Goal: Information Seeking & Learning: Learn about a topic

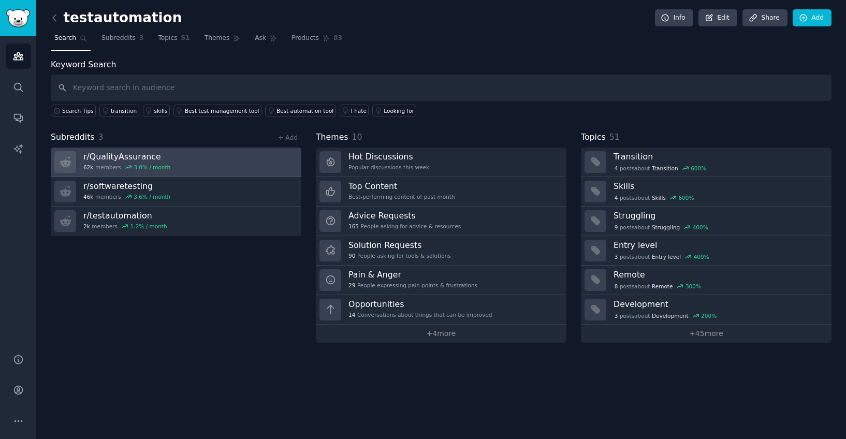
click at [191, 163] on link "r/ QualityAssurance 62k members 3.0 % / month" at bounding box center [176, 163] width 251 height 30
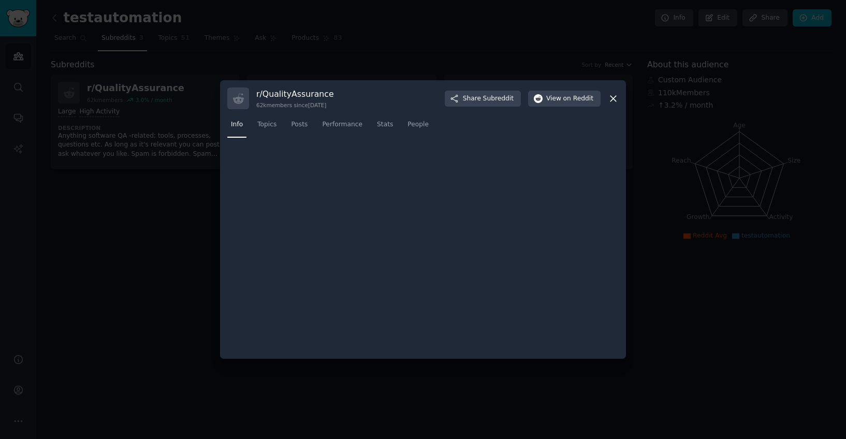
click at [191, 163] on div at bounding box center [423, 219] width 846 height 439
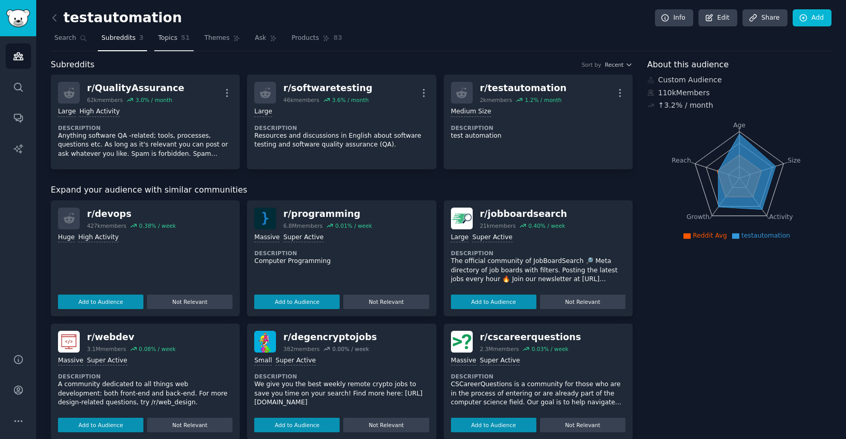
click at [167, 37] on span "Topics" at bounding box center [167, 38] width 19 height 9
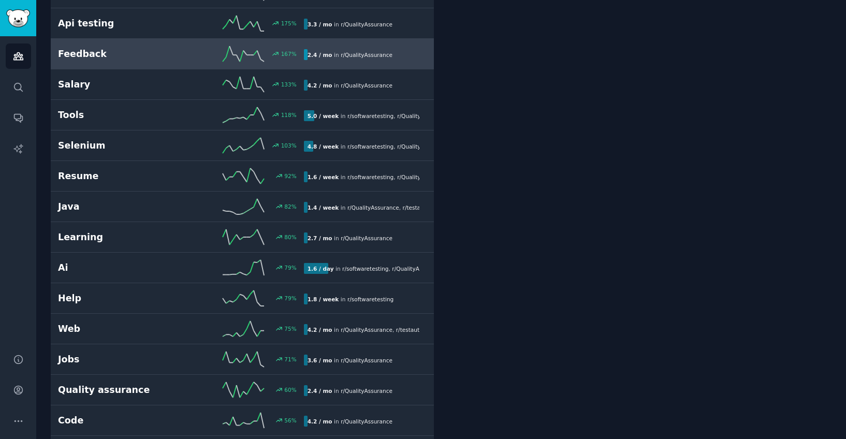
scroll to position [391, 0]
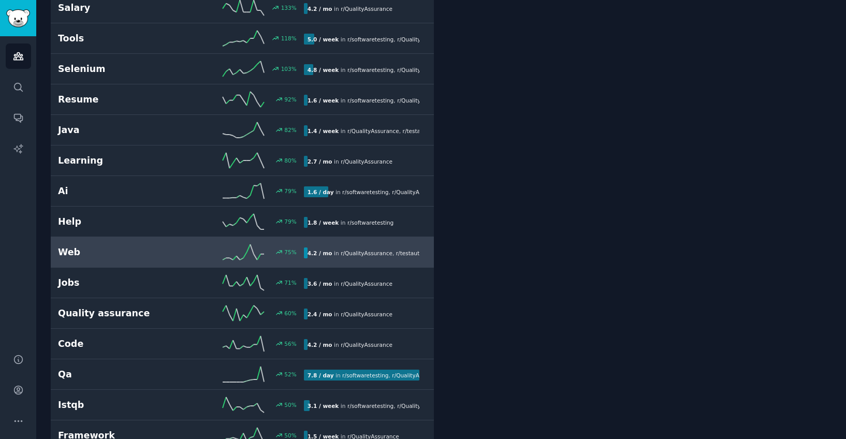
click at [152, 261] on link "Web 75 % 4.2 / mo in r/ QualityAssurance , r/ testautomation" at bounding box center [242, 252] width 383 height 31
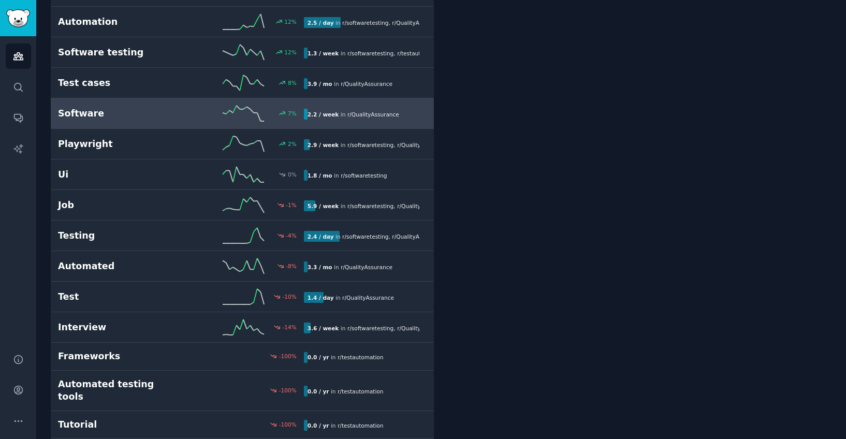
scroll to position [1228, 0]
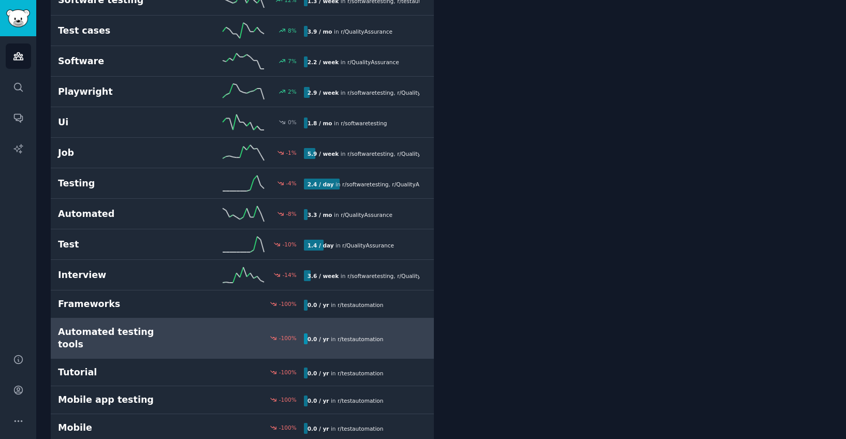
click at [162, 332] on h2 "Automated testing tools" at bounding box center [119, 338] width 123 height 25
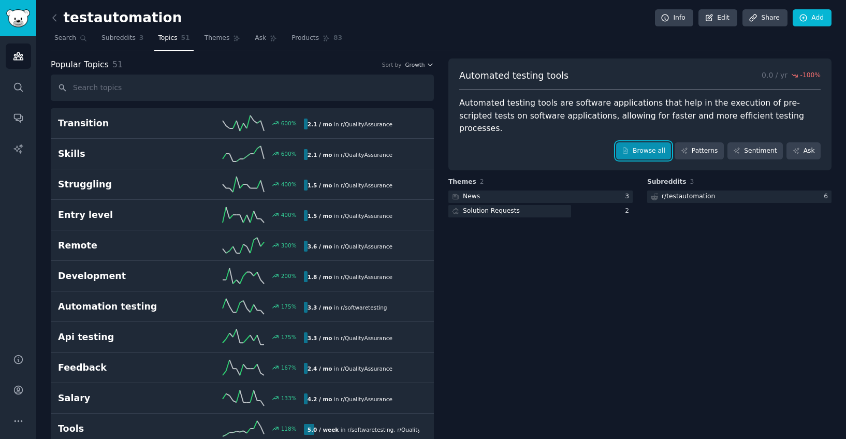
click at [655, 142] on link "Browse all" at bounding box center [643, 151] width 55 height 18
